Goal: Information Seeking & Learning: Learn about a topic

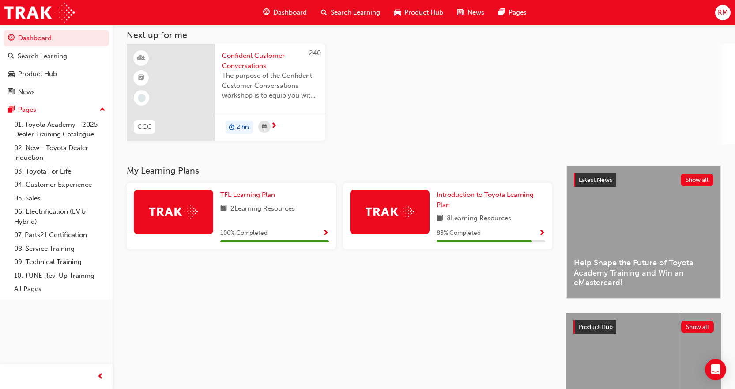
scroll to position [125, 0]
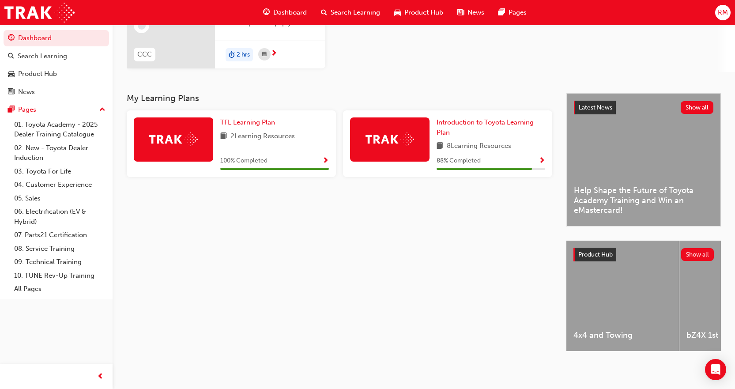
click at [629, 300] on div "4x4 and Towing" at bounding box center [622, 295] width 112 height 110
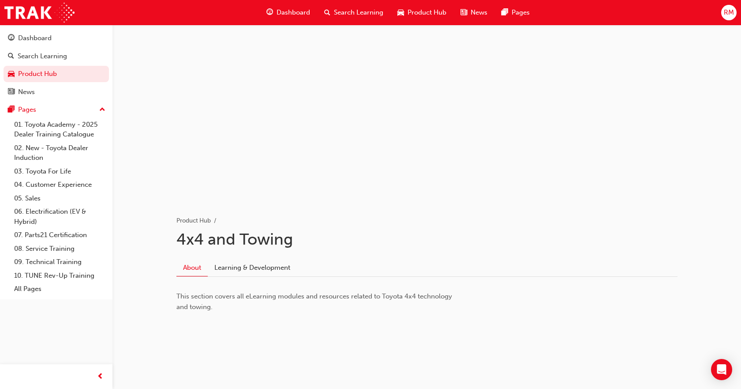
click at [424, 13] on span "Product Hub" at bounding box center [427, 12] width 39 height 10
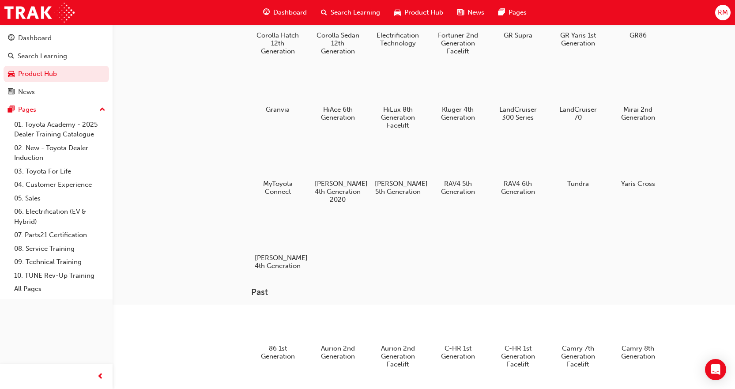
scroll to position [132, 0]
click at [501, 174] on div at bounding box center [517, 157] width 49 height 35
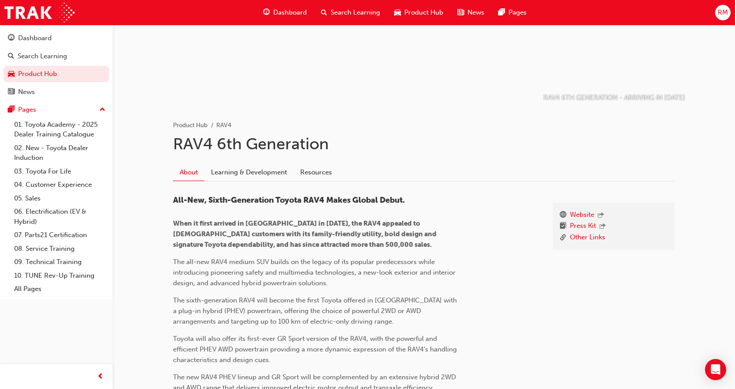
scroll to position [9, 0]
